Goal: Transaction & Acquisition: Obtain resource

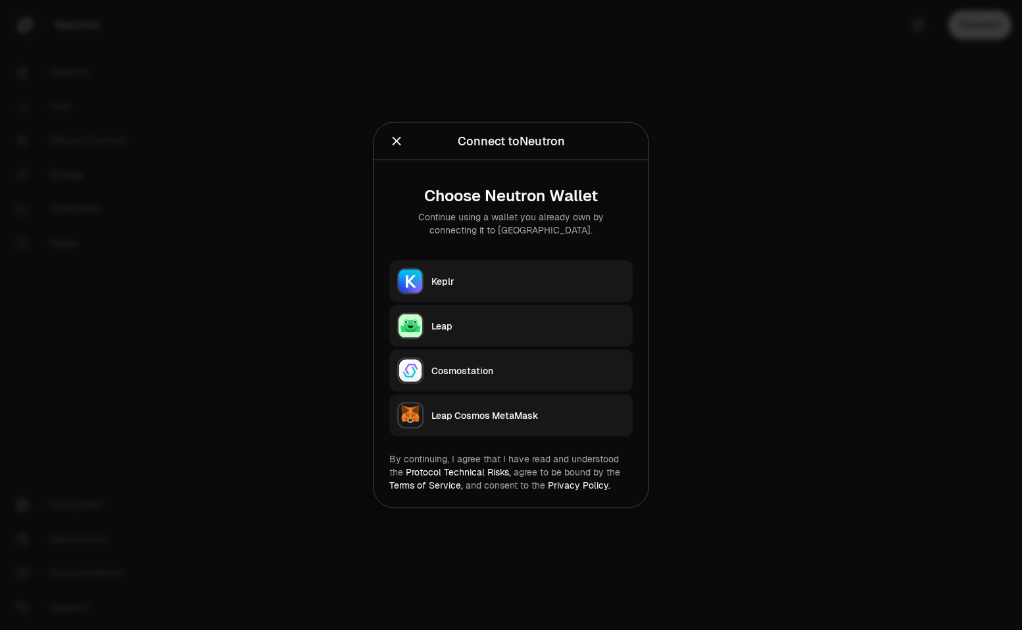
click at [470, 283] on div "Keplr" at bounding box center [527, 281] width 193 height 13
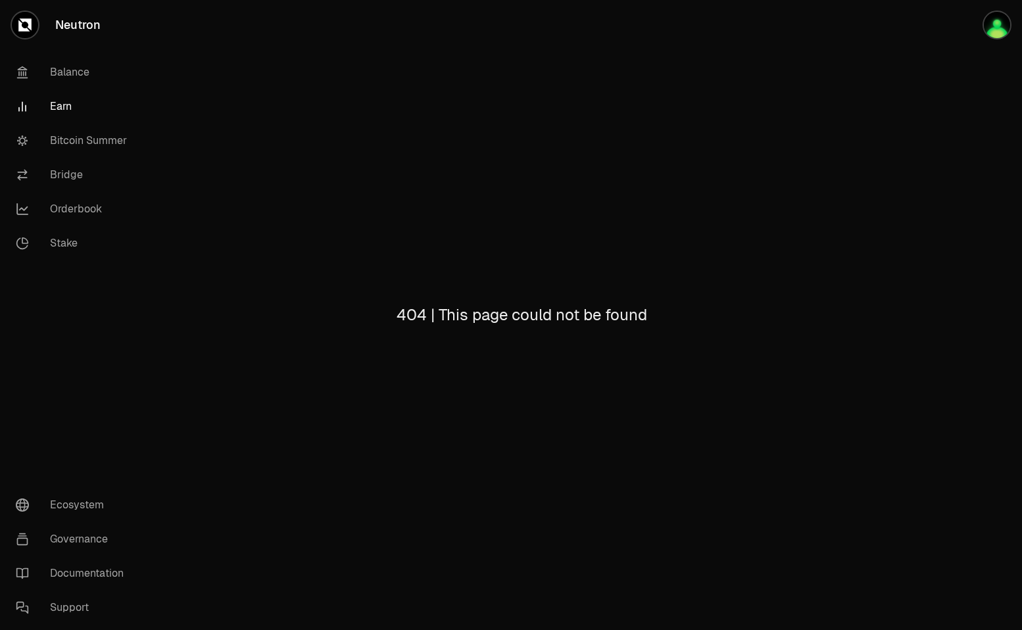
click at [59, 105] on link "Earn" at bounding box center [73, 106] width 137 height 34
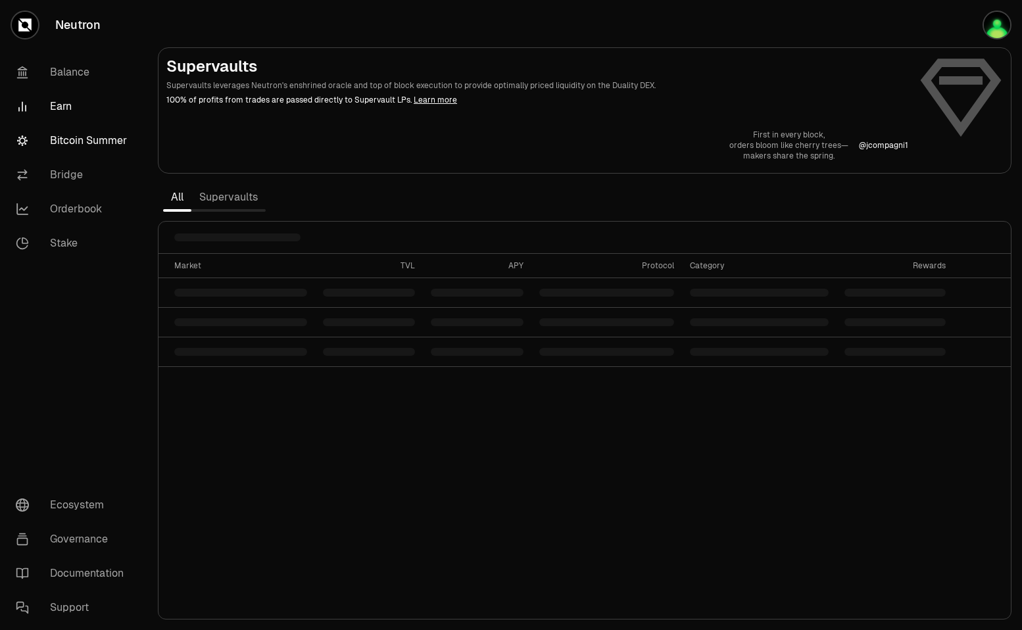
click at [73, 135] on link "Bitcoin Summer" at bounding box center [73, 141] width 137 height 34
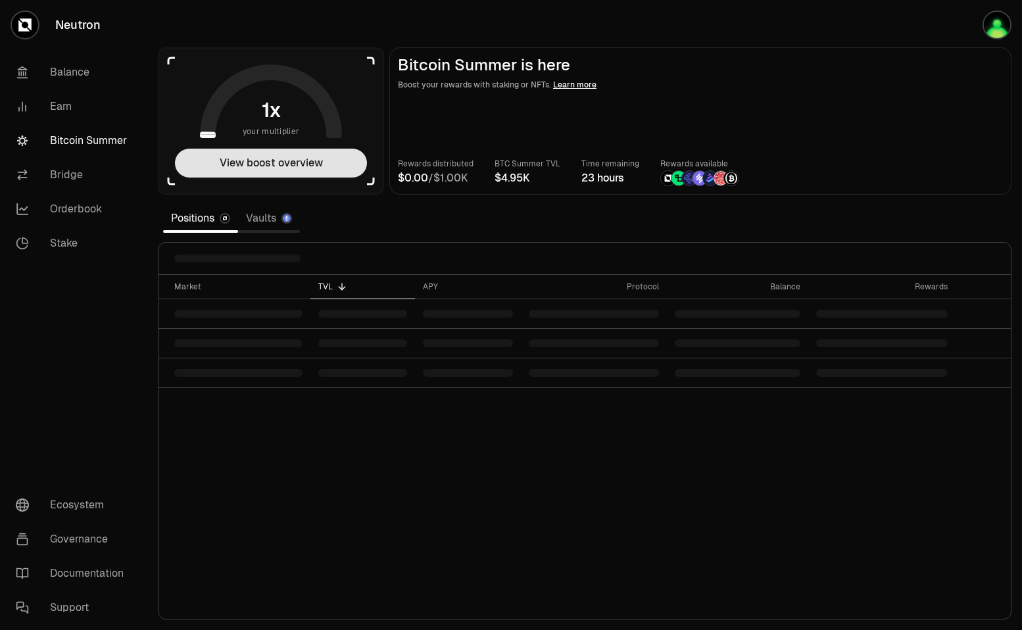
click at [283, 156] on button "View boost overview" at bounding box center [271, 163] width 192 height 29
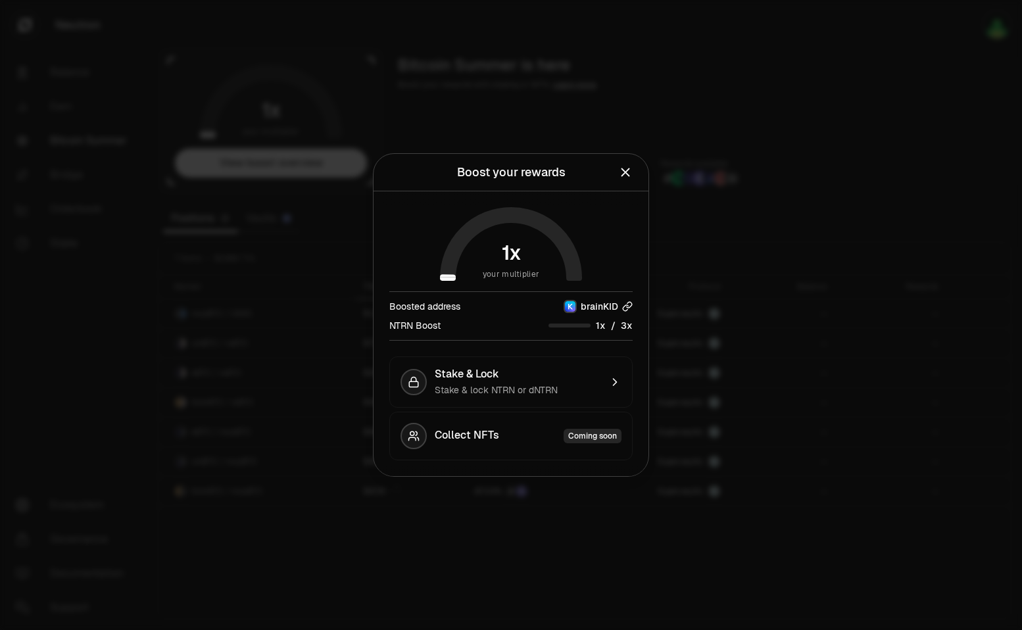
click at [627, 306] on icon "button" at bounding box center [627, 306] width 11 height 11
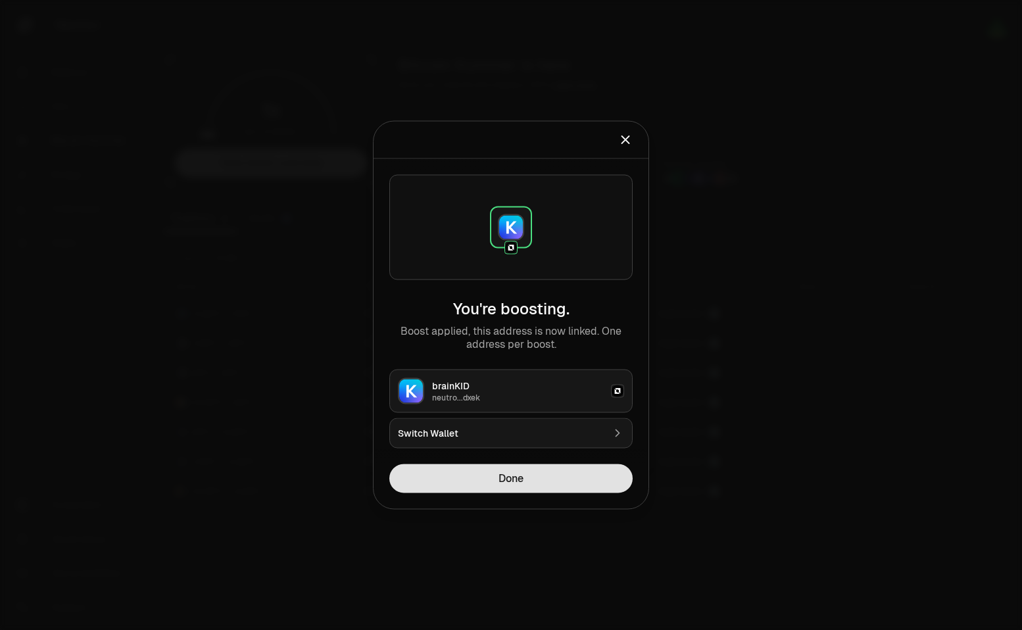
click at [524, 479] on button "Done" at bounding box center [510, 478] width 243 height 29
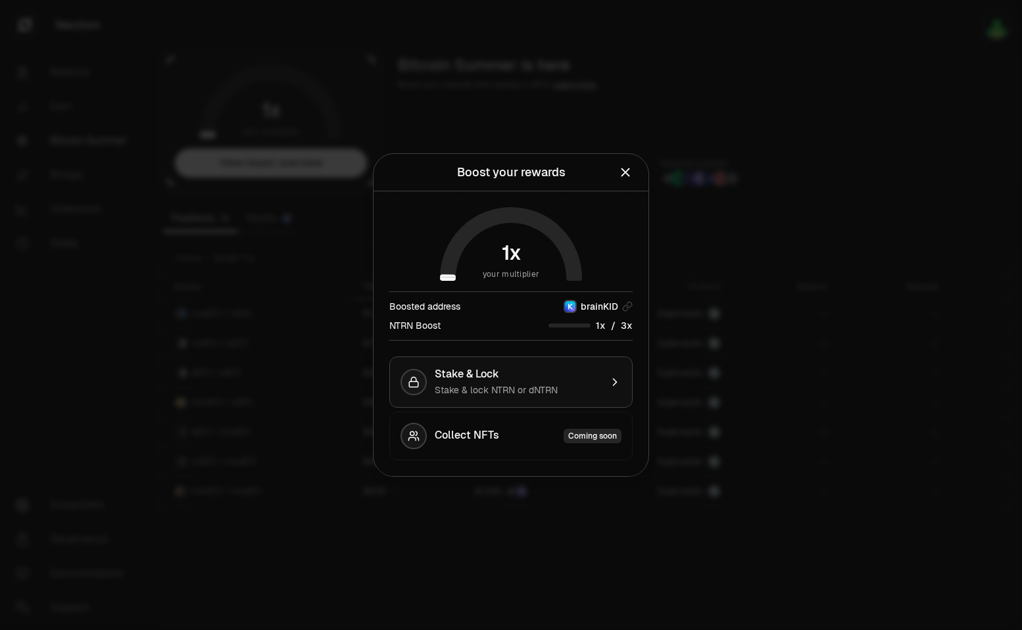
click at [592, 381] on div "Stake & Lock Stake & lock NTRN or dNTRN" at bounding box center [518, 382] width 166 height 29
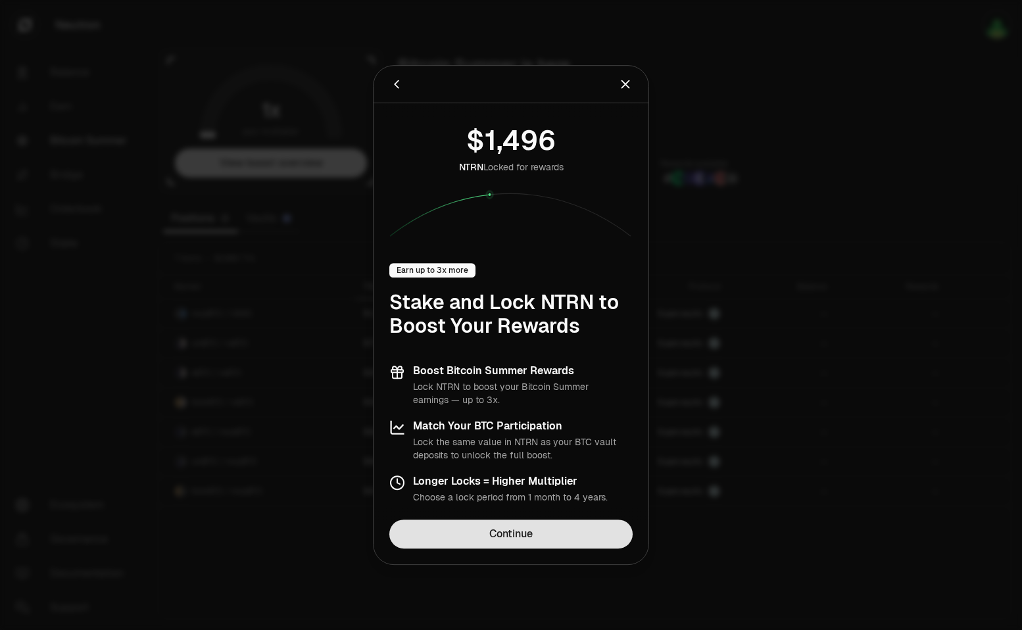
click at [519, 531] on link "Continue" at bounding box center [510, 534] width 243 height 29
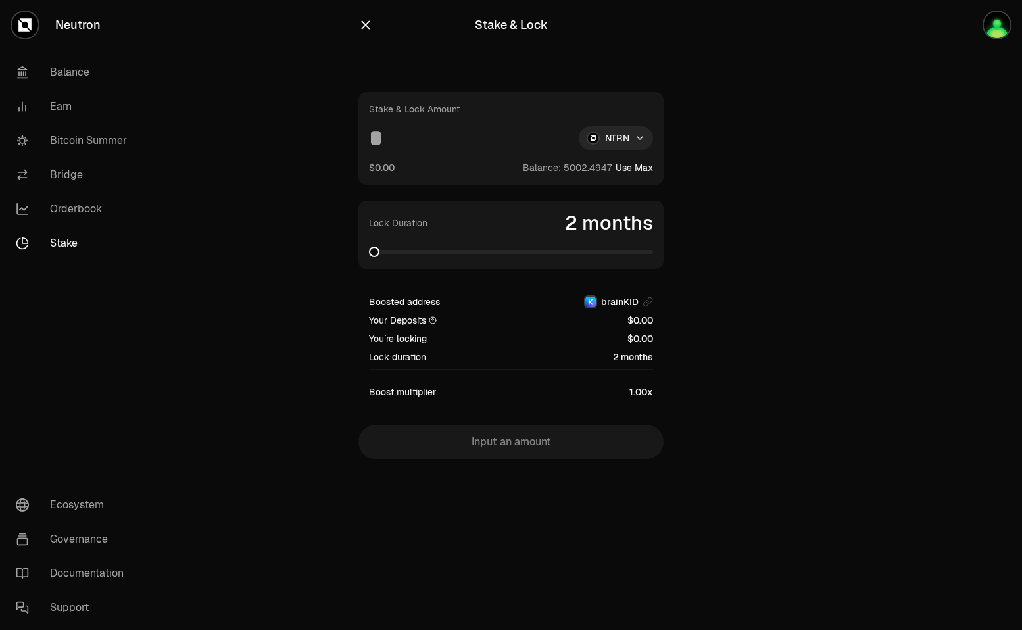
click at [626, 168] on button "Use Max" at bounding box center [634, 167] width 37 height 13
type input "**********"
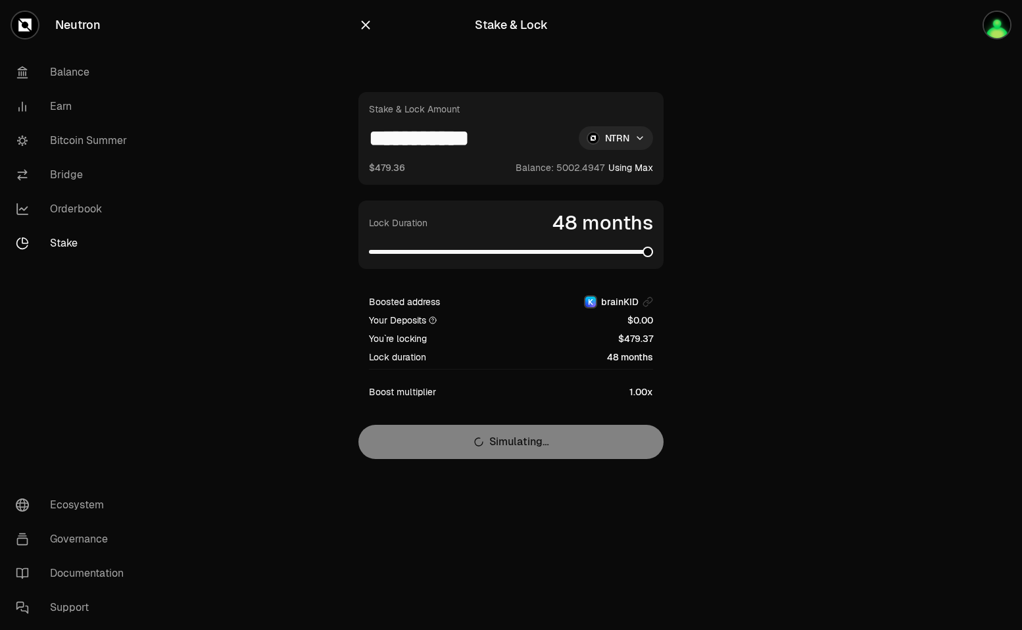
click at [704, 259] on section "**********" at bounding box center [511, 256] width 506 height 512
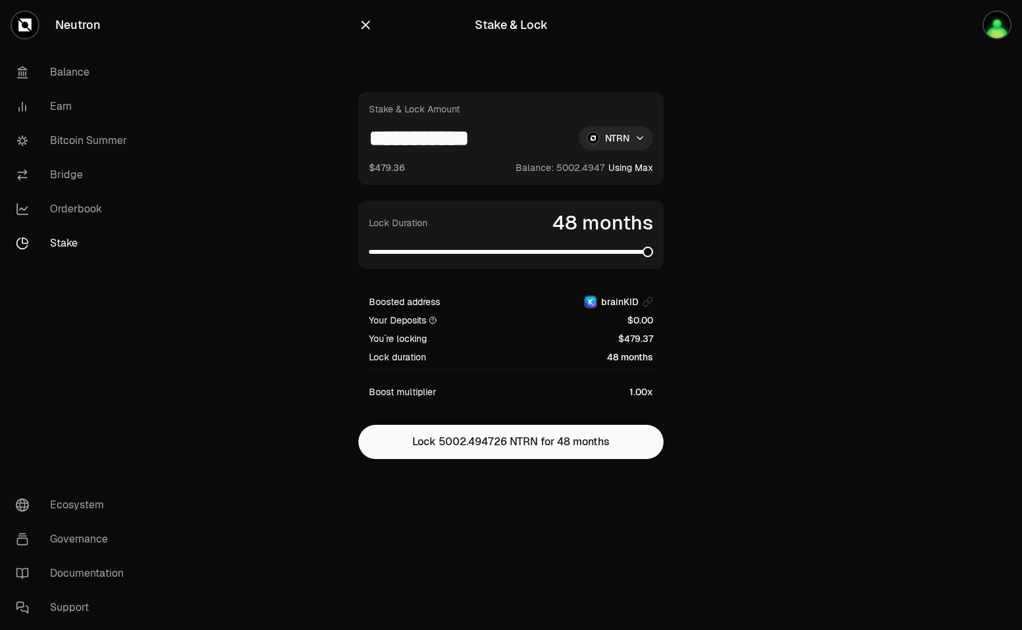
click at [364, 19] on icon "button" at bounding box center [365, 25] width 14 height 14
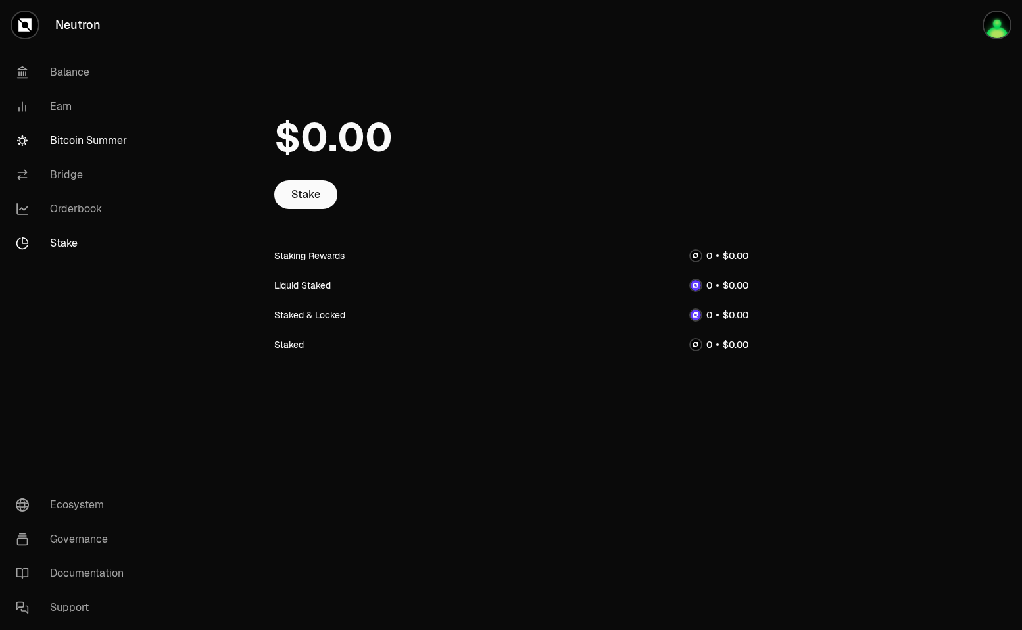
click at [74, 138] on link "Bitcoin Summer" at bounding box center [73, 141] width 137 height 34
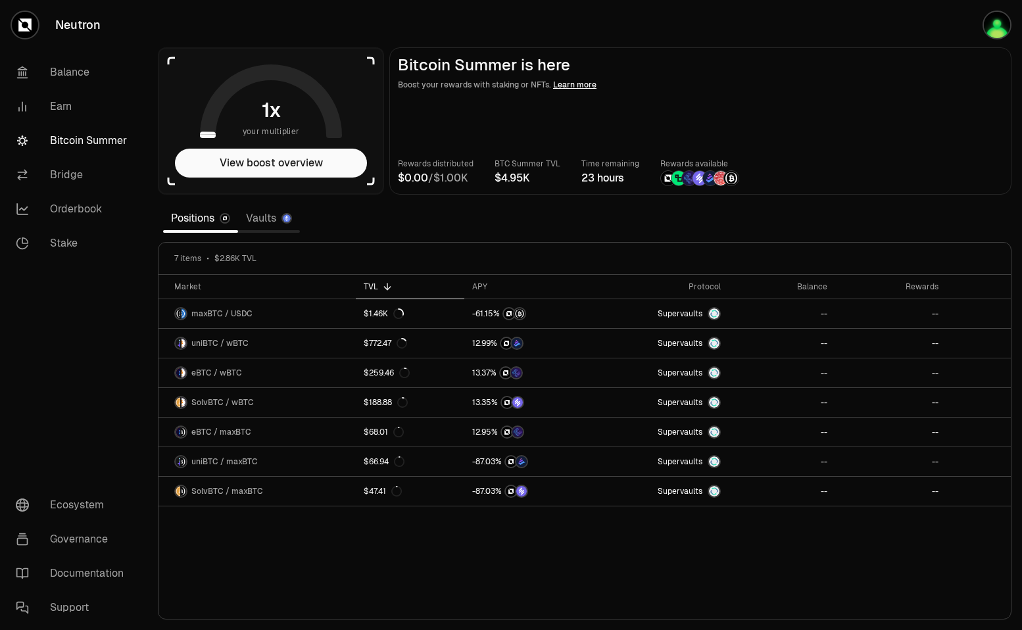
click at [269, 219] on link "Vaults" at bounding box center [269, 218] width 62 height 26
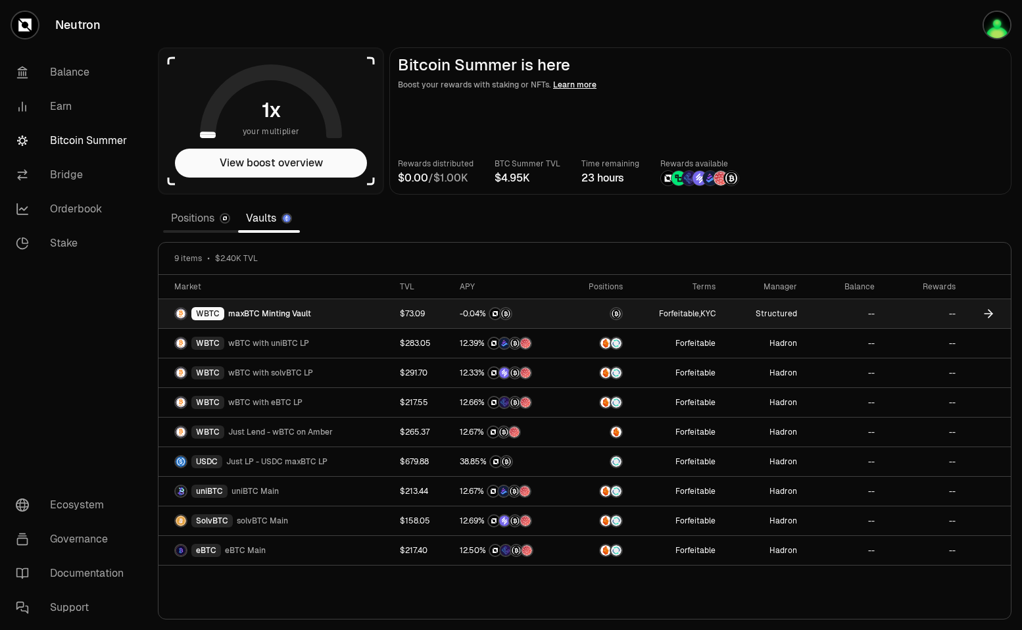
click at [258, 310] on span "maxBTC Minting Vault" at bounding box center [269, 313] width 83 height 11
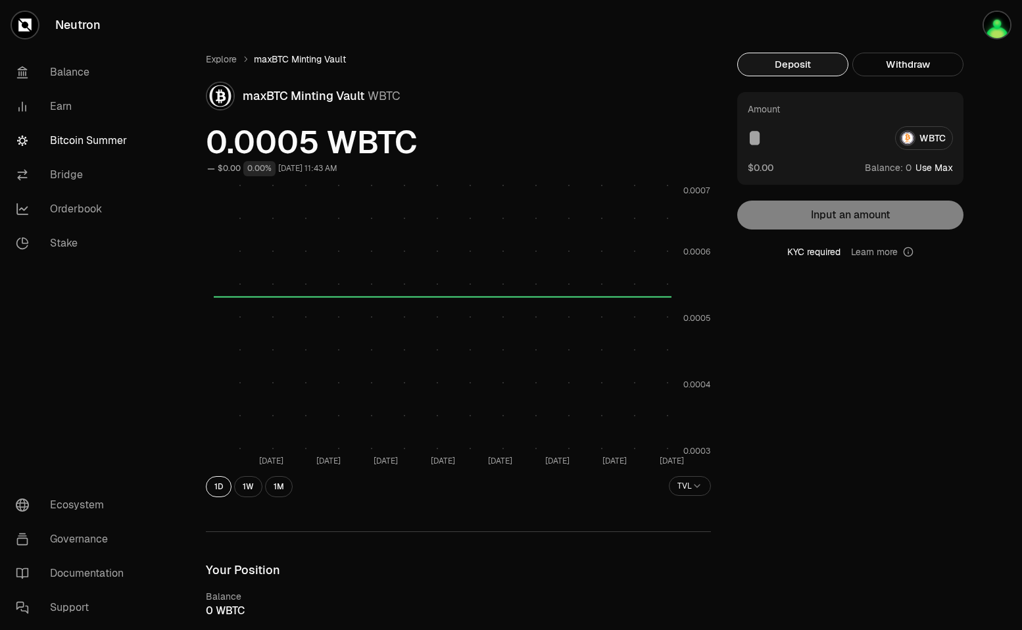
click at [936, 166] on button "Use Max" at bounding box center [933, 167] width 37 height 13
click at [936, 166] on button "Using Max" at bounding box center [930, 167] width 45 height 13
click at [748, 143] on input "*" at bounding box center [816, 138] width 137 height 24
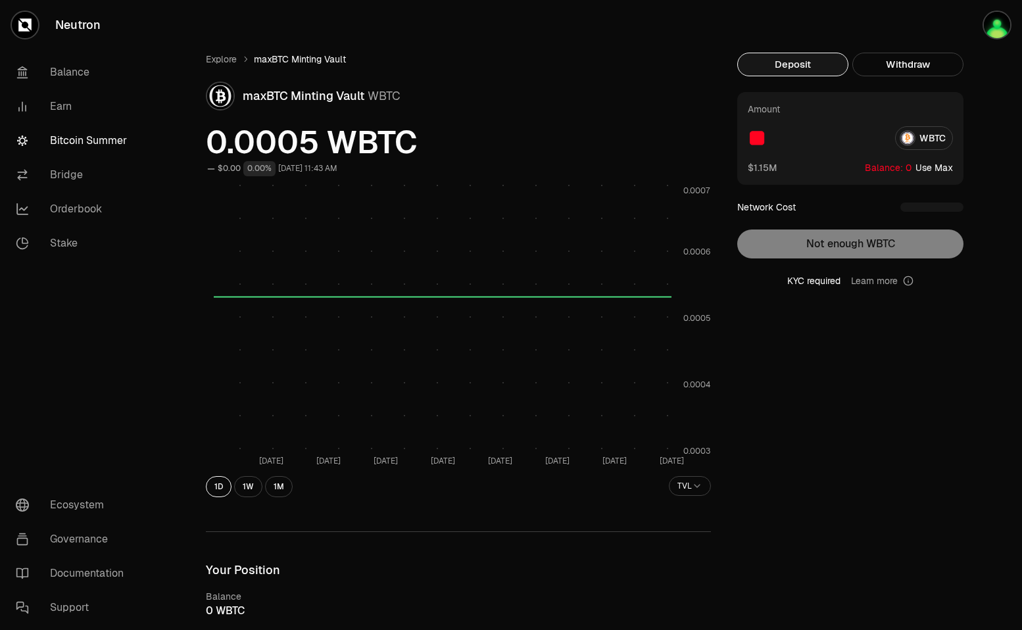
type input "**"
click at [217, 59] on link "Explore" at bounding box center [221, 59] width 31 height 13
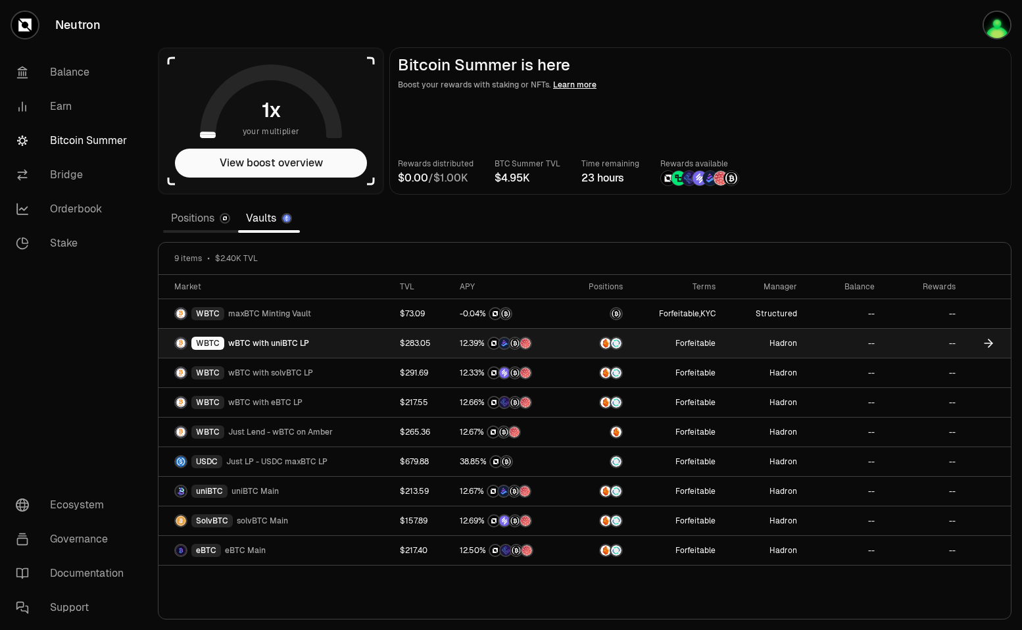
click at [255, 343] on span "wBTC with uniBTC LP" at bounding box center [268, 343] width 81 height 11
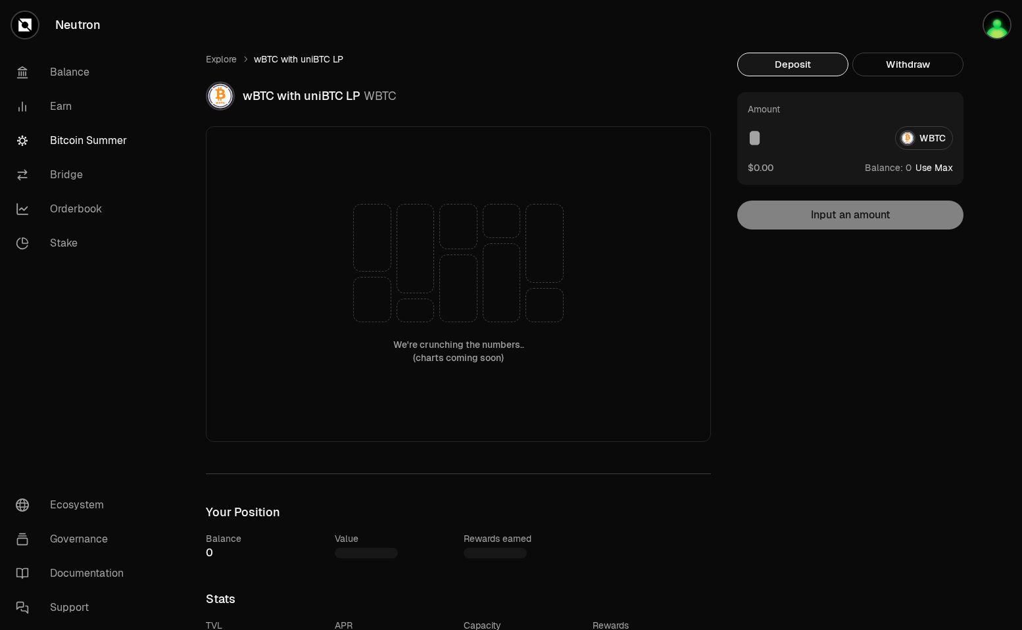
click at [934, 164] on button "Use Max" at bounding box center [933, 167] width 37 height 13
type input "*"
click at [218, 50] on div "Explore wBTC with uniBTC LP wBTC with uniBTC LP WBTC We're crunching the number…" at bounding box center [584, 609] width 875 height 1218
click at [214, 59] on link "Explore" at bounding box center [221, 59] width 31 height 13
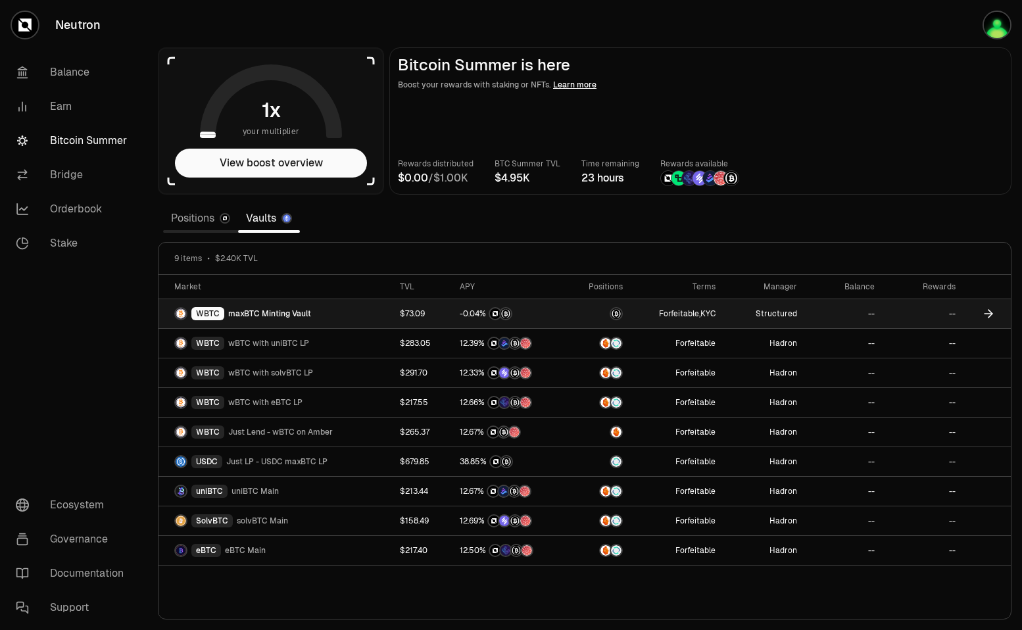
click at [619, 312] on img at bounding box center [616, 313] width 11 height 11
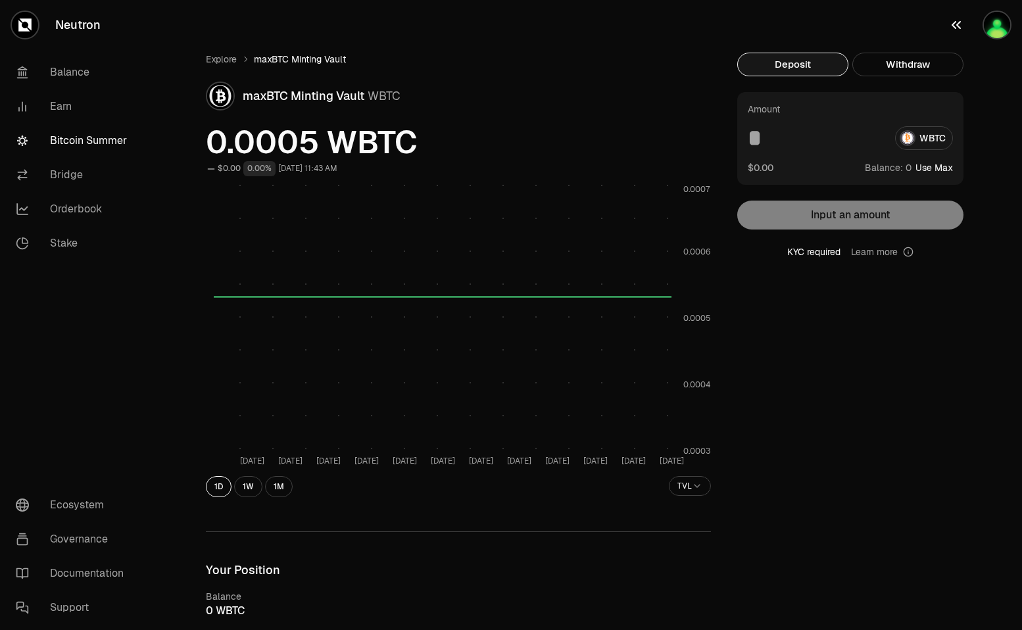
click at [992, 26] on img "button" at bounding box center [997, 25] width 26 height 26
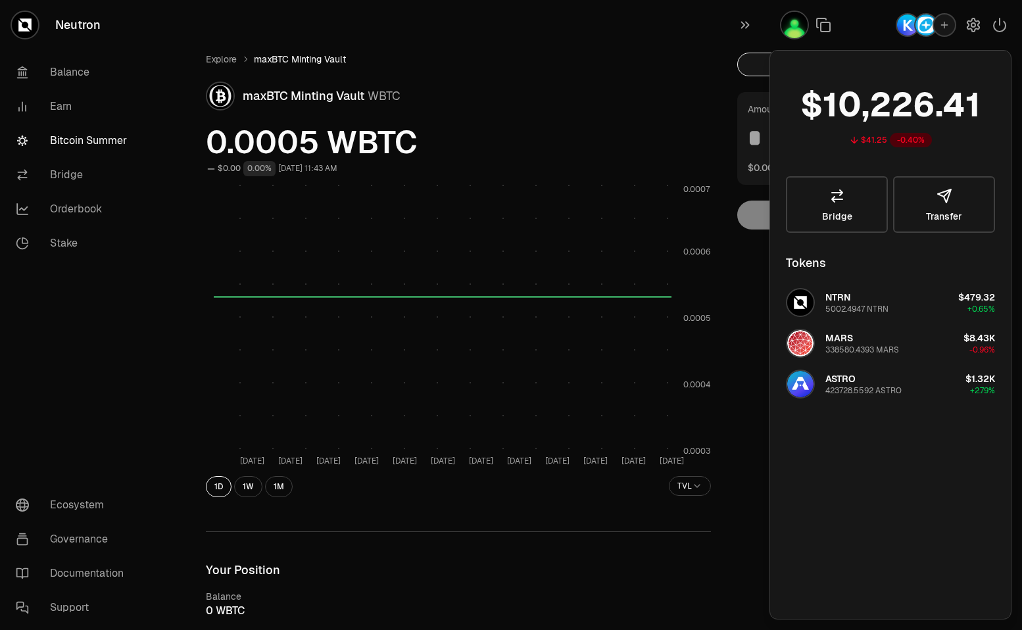
click at [917, 28] on img "button" at bounding box center [925, 24] width 21 height 21
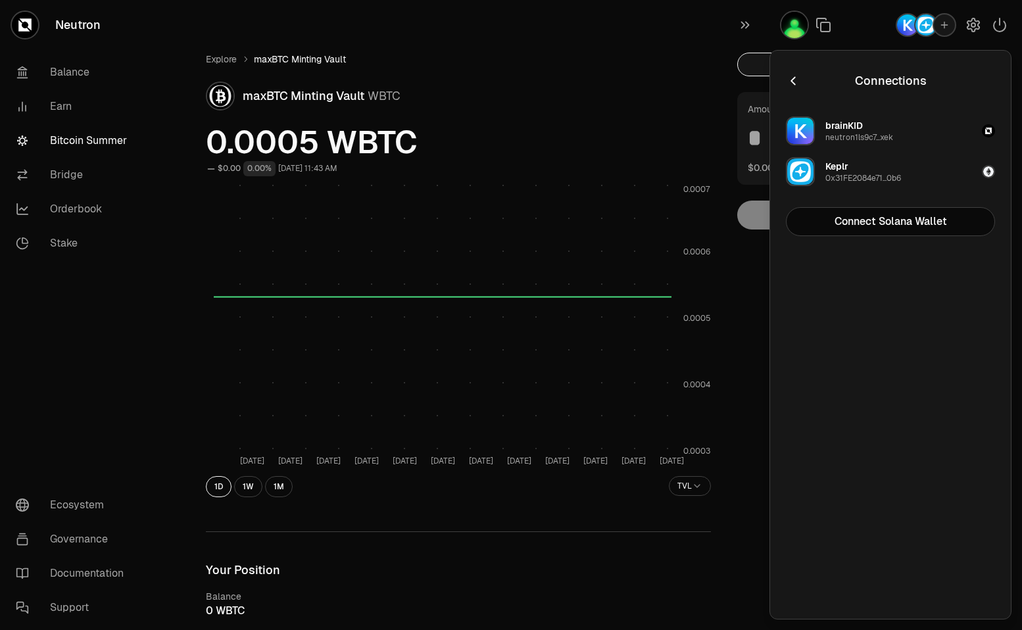
click at [792, 78] on icon "button" at bounding box center [793, 81] width 14 height 14
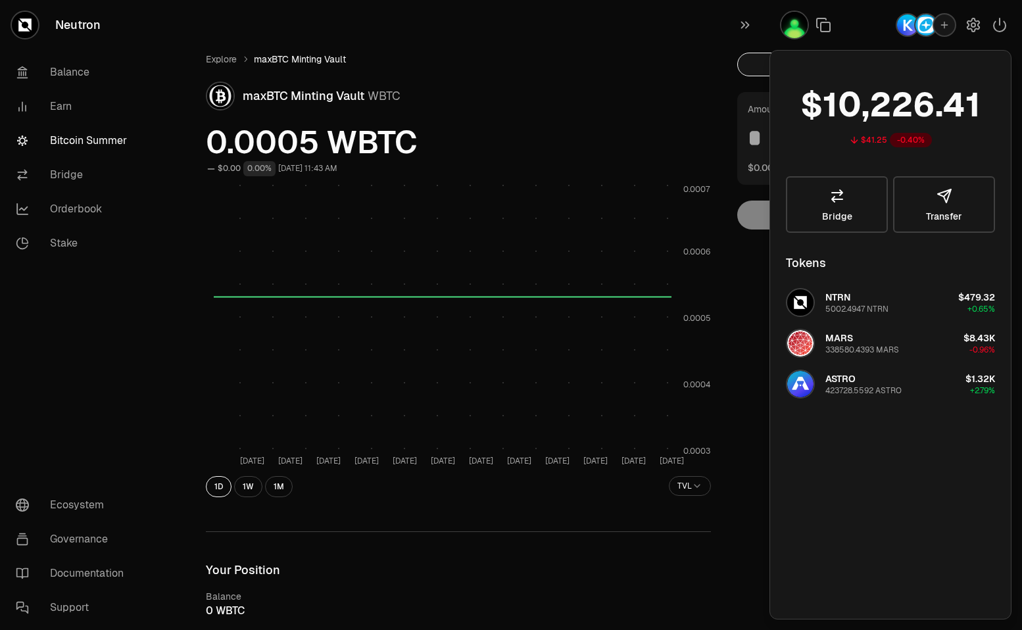
click at [697, 109] on div "maxBTC Minting Vault WBTC" at bounding box center [458, 96] width 505 height 29
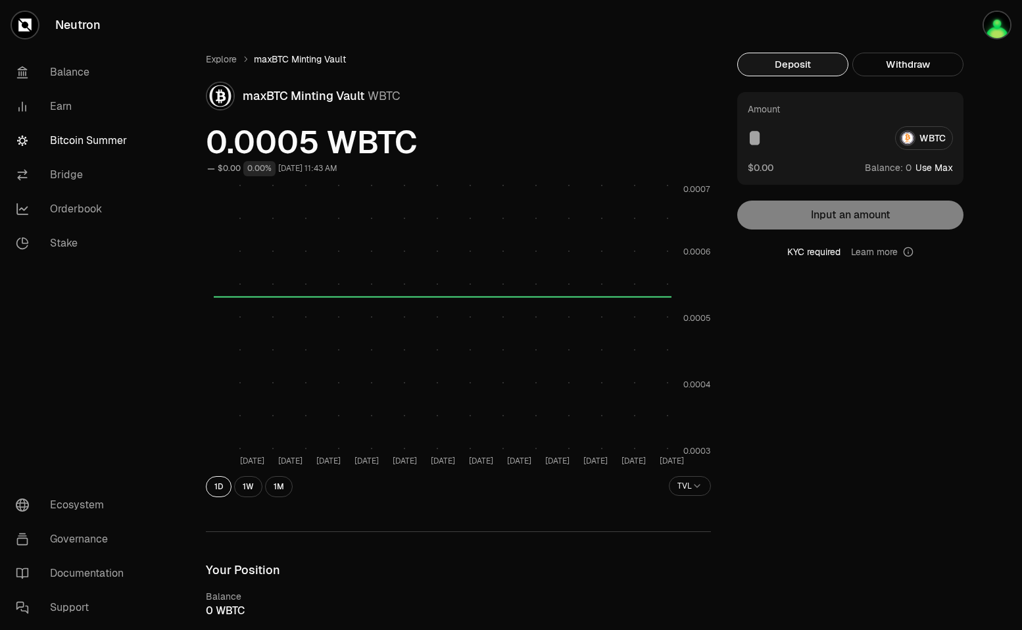
click at [606, 82] on div "maxBTC Minting Vault WBTC" at bounding box center [458, 96] width 505 height 29
click at [94, 133] on link "Bitcoin Summer" at bounding box center [73, 141] width 137 height 34
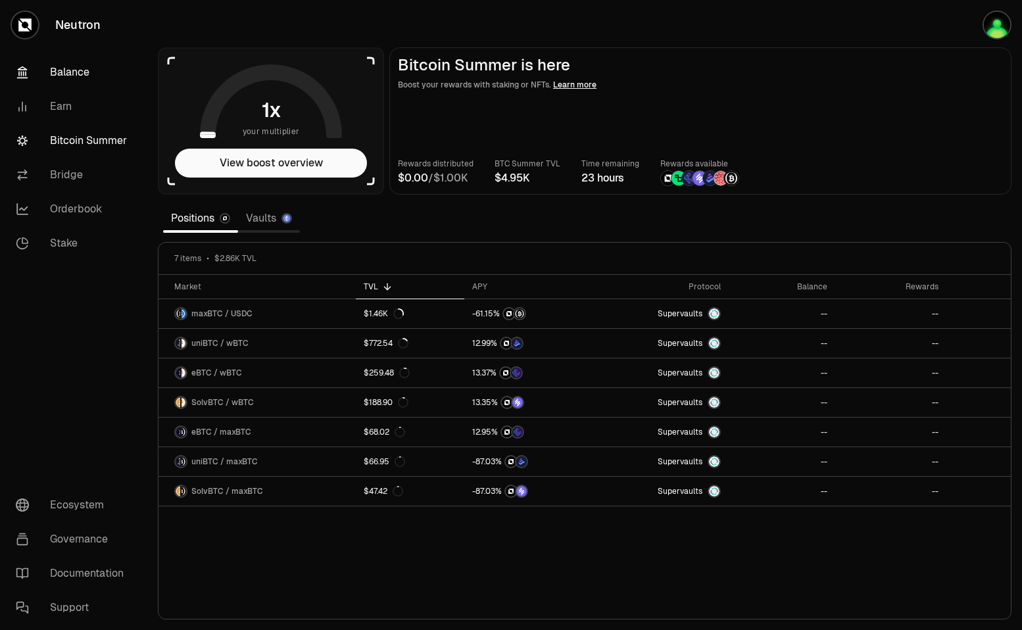
click at [73, 74] on link "Balance" at bounding box center [73, 72] width 137 height 34
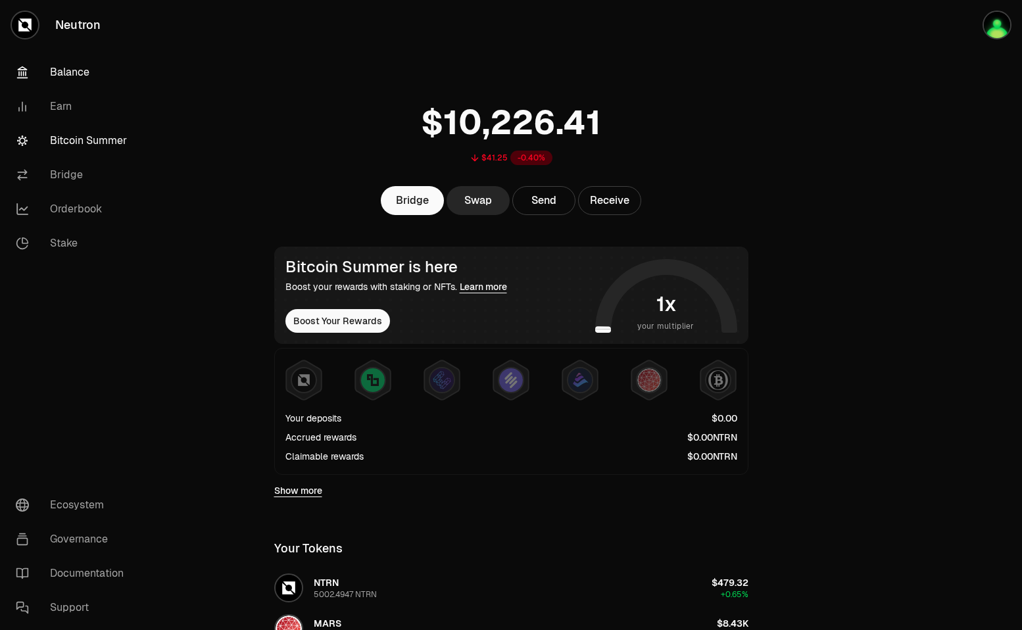
click at [75, 141] on link "Bitcoin Summer" at bounding box center [73, 141] width 137 height 34
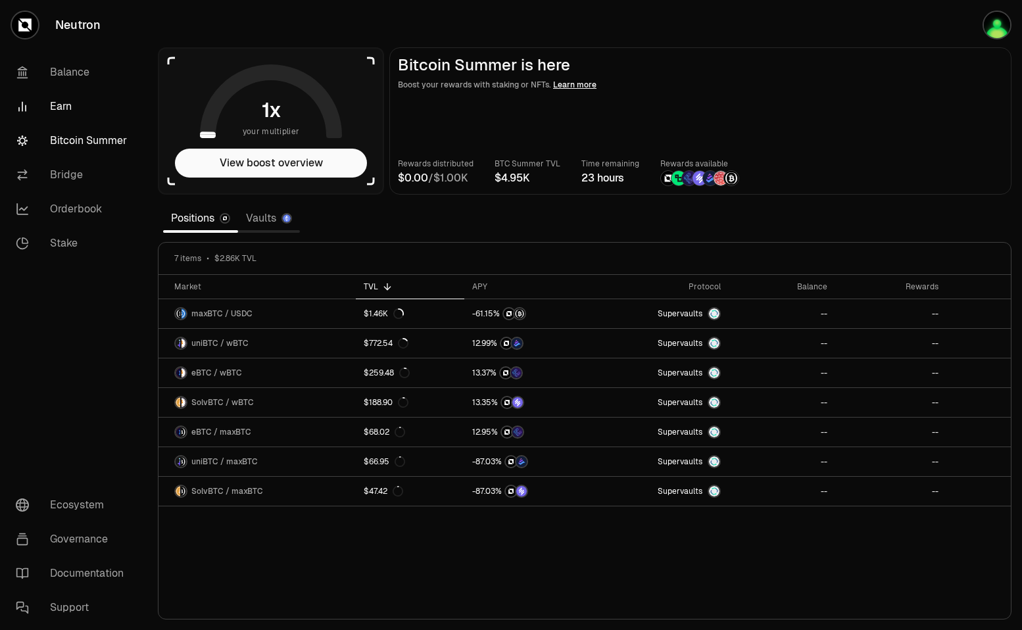
click at [62, 109] on link "Earn" at bounding box center [73, 106] width 137 height 34
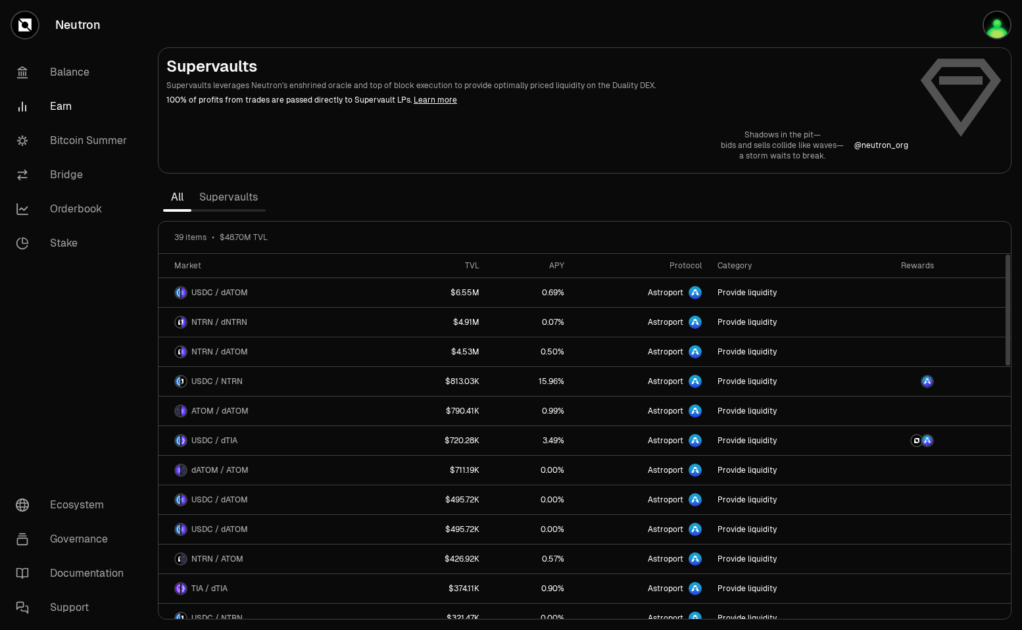
click at [239, 195] on link "Supervaults" at bounding box center [228, 197] width 74 height 26
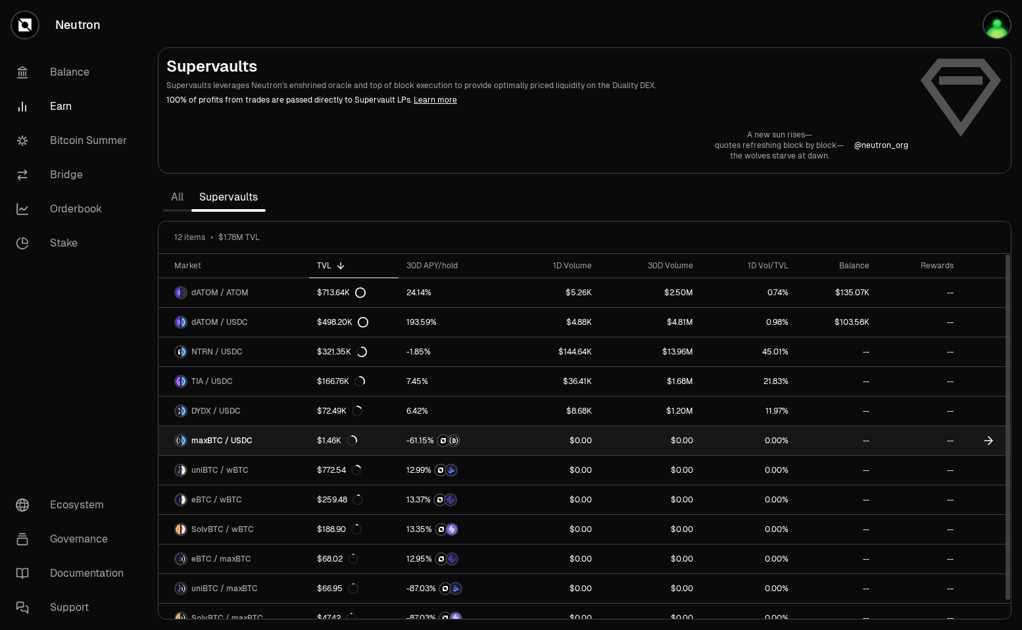
click at [249, 443] on span "maxBTC / USDC" at bounding box center [221, 440] width 61 height 11
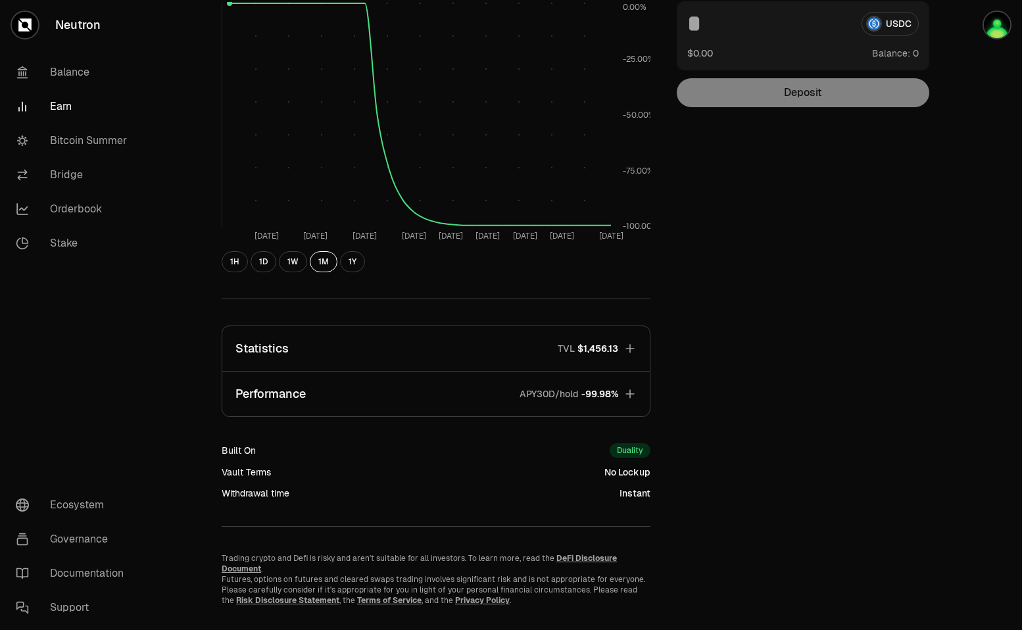
scroll to position [210, 0]
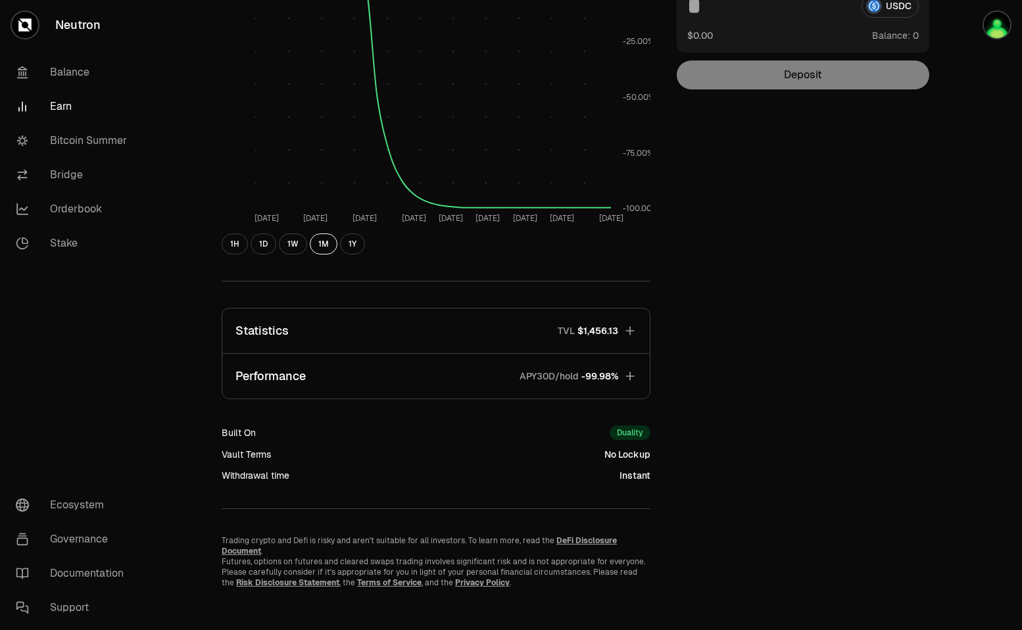
click at [623, 329] on icon "button" at bounding box center [629, 330] width 13 height 13
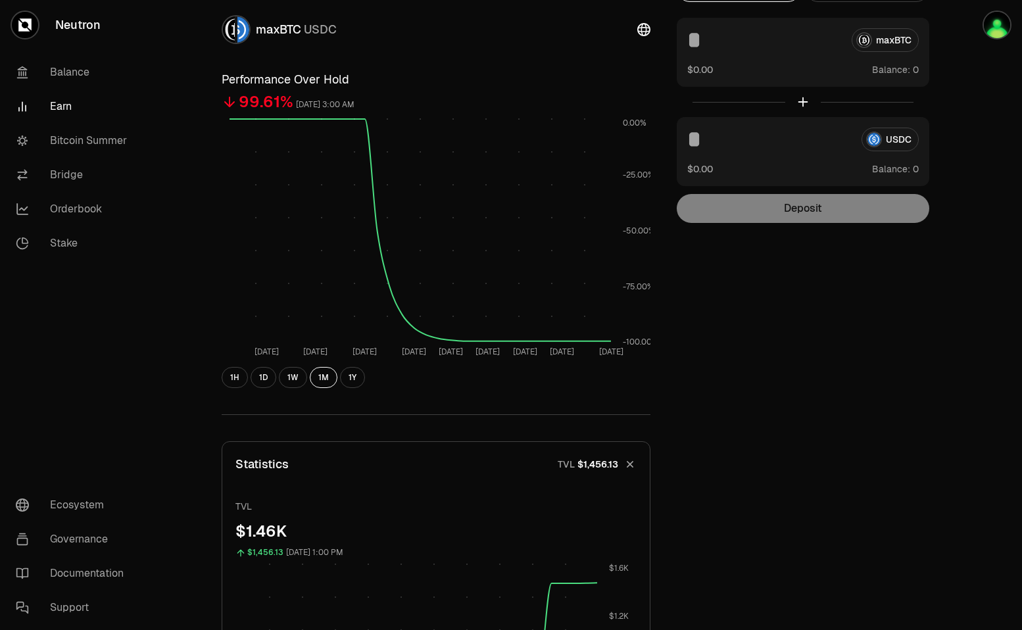
scroll to position [0, 0]
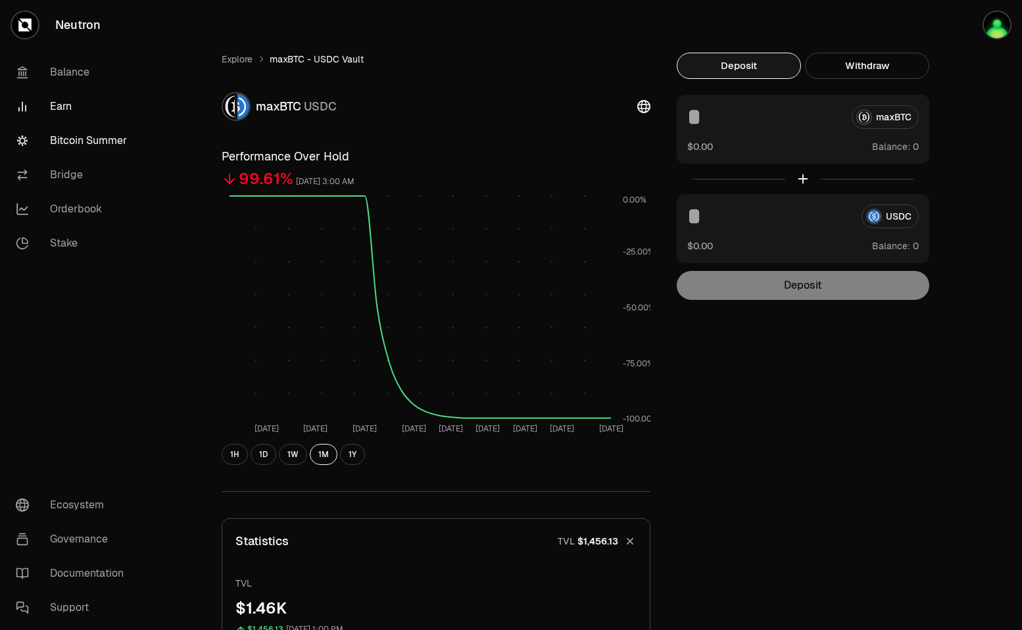
click at [104, 141] on link "Bitcoin Summer" at bounding box center [73, 141] width 137 height 34
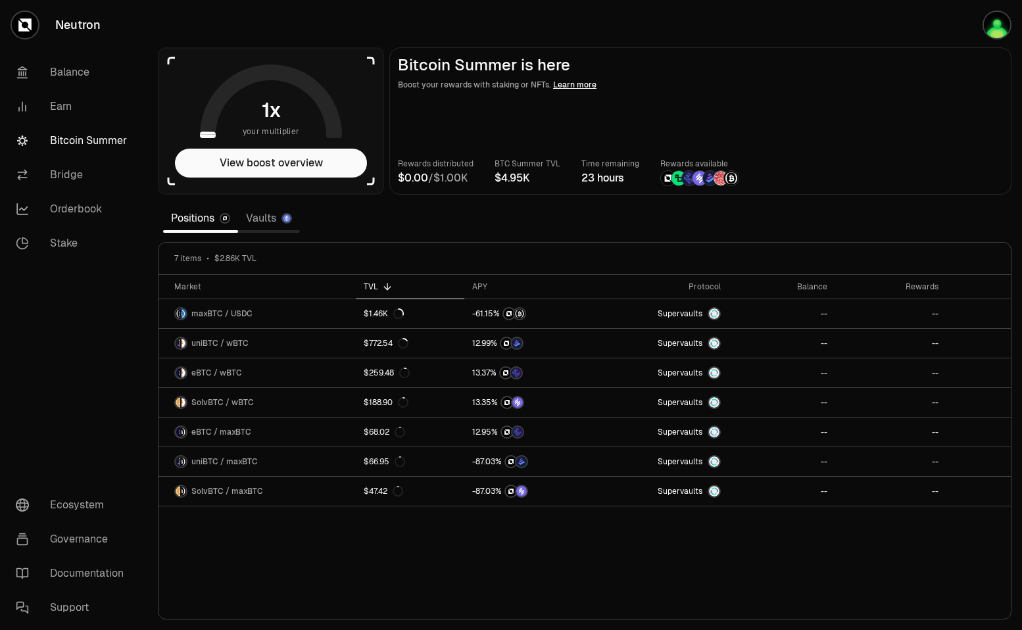
click at [269, 220] on link "Vaults" at bounding box center [269, 218] width 62 height 26
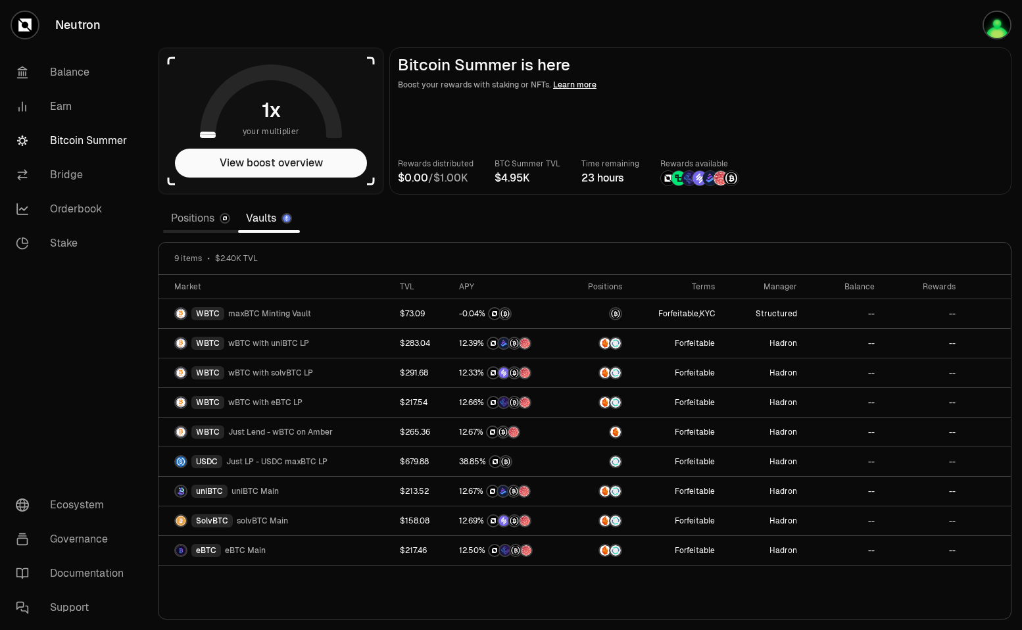
click at [692, 182] on img at bounding box center [699, 178] width 14 height 14
click at [0, 0] on vercel-live-feedback at bounding box center [0, 0] width 0 height 0
click at [739, 95] on main "Bitcoin Summer is here Boost your rewards with staking or NFTs. Learn more Rewa…" at bounding box center [700, 120] width 622 height 147
